Goal: Find specific page/section: Find specific page/section

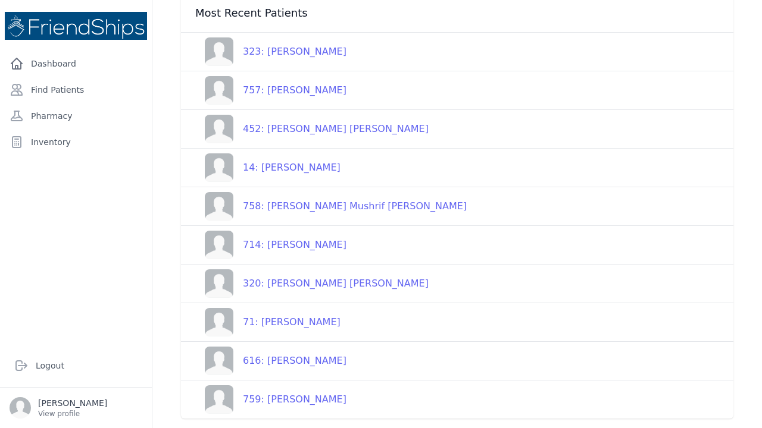
scroll to position [174, 0]
click at [45, 87] on link "Find Patients" at bounding box center [76, 90] width 142 height 24
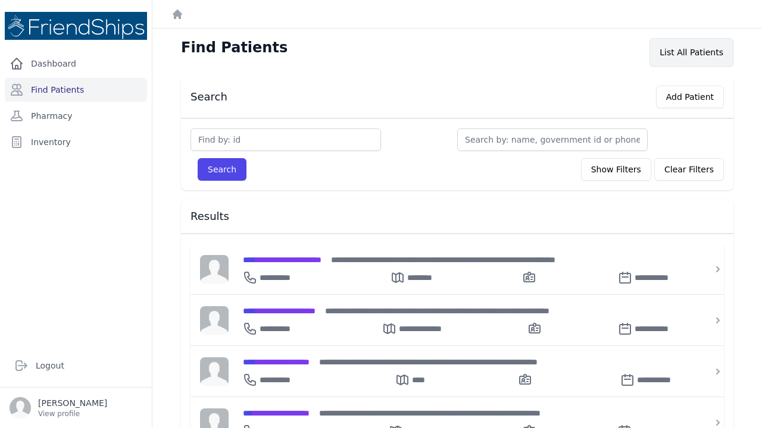
click at [688, 51] on div "List All Patients" at bounding box center [691, 52] width 84 height 29
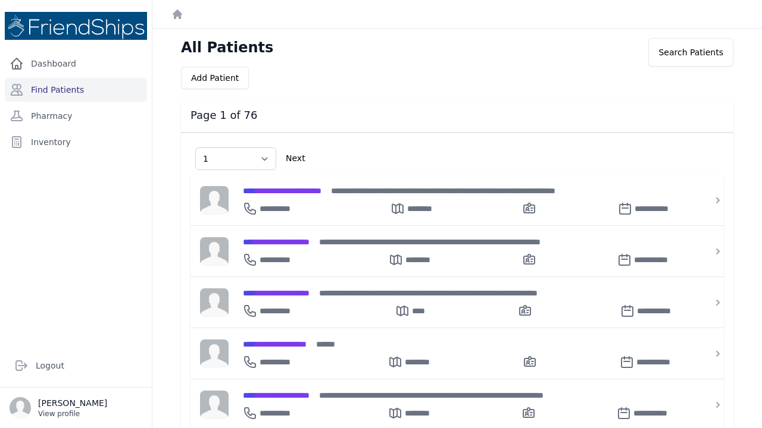
click at [71, 403] on p "[PERSON_NAME]" at bounding box center [72, 403] width 69 height 12
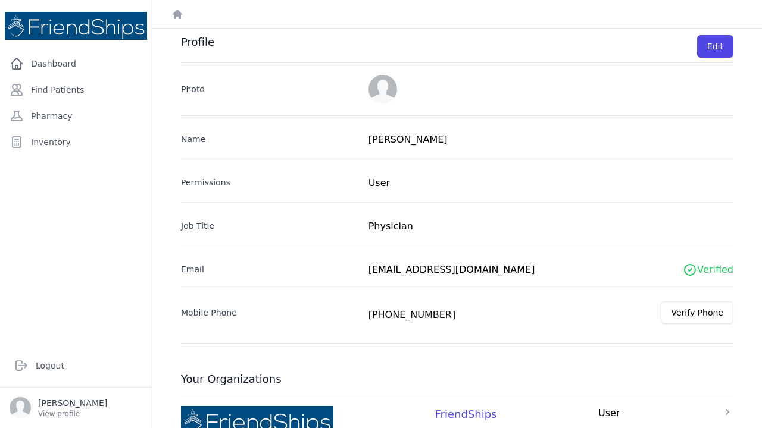
scroll to position [32, 0]
click at [192, 43] on h3 "Profile" at bounding box center [197, 46] width 33 height 23
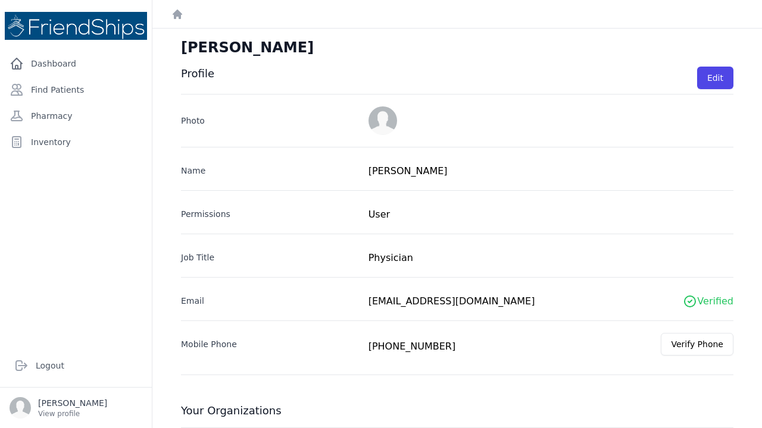
scroll to position [0, 0]
click at [37, 68] on link "Dashboard" at bounding box center [76, 64] width 142 height 24
